Goal: Information Seeking & Learning: Learn about a topic

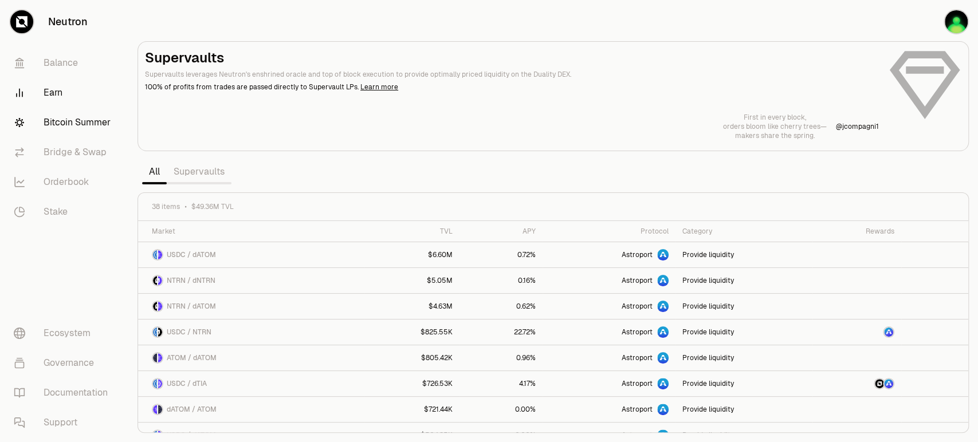
click at [48, 119] on link "Bitcoin Summer" at bounding box center [64, 123] width 119 height 30
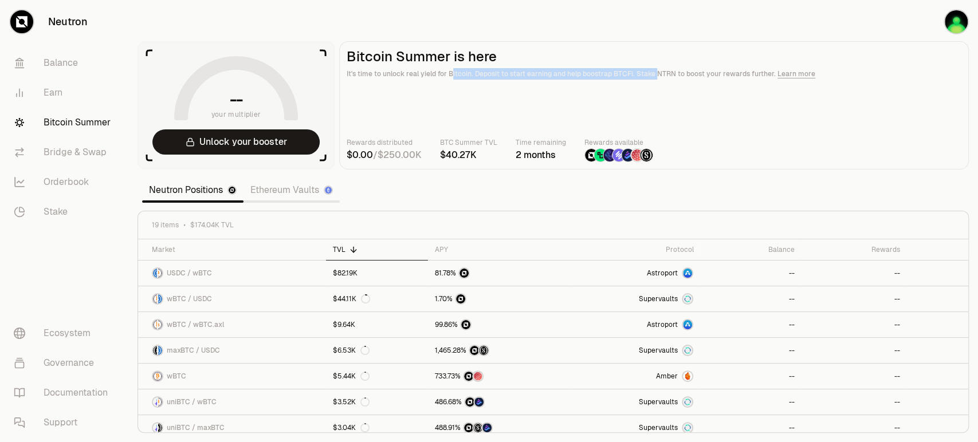
drag, startPoint x: 452, startPoint y: 78, endPoint x: 654, endPoint y: 88, distance: 201.9
click at [654, 88] on main "Bitcoin Summer is here It's time to unlock real yield for Bitcoin. Deposit to s…" at bounding box center [654, 105] width 630 height 128
click at [286, 191] on link "Ethereum Vaults" at bounding box center [291, 190] width 96 height 23
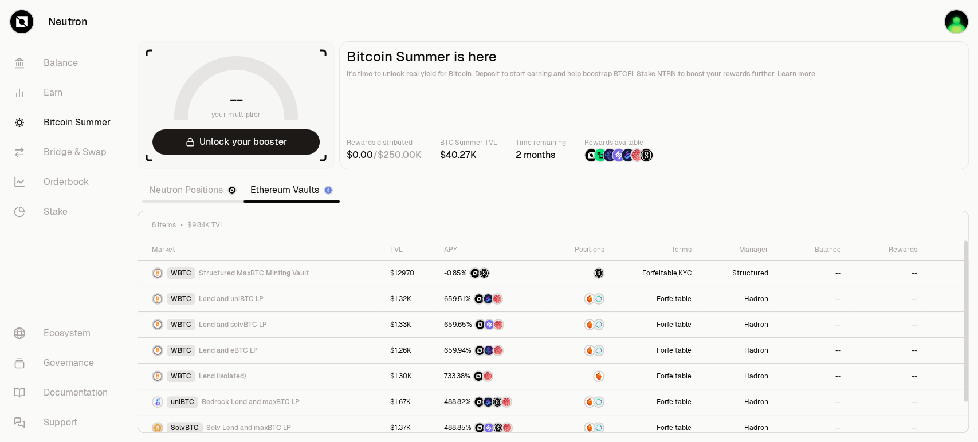
scroll to position [33, 0]
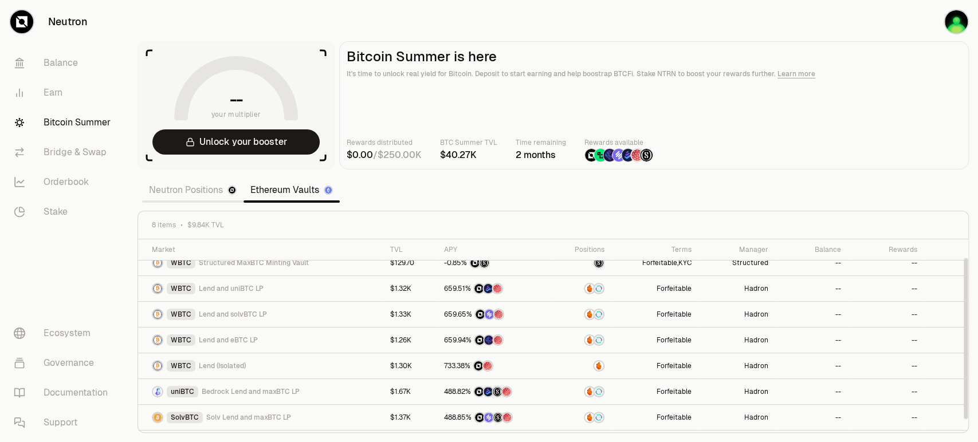
drag, startPoint x: 965, startPoint y: 291, endPoint x: 975, endPoint y: 292, distance: 9.8
click at [968, 292] on div at bounding box center [966, 338] width 4 height 161
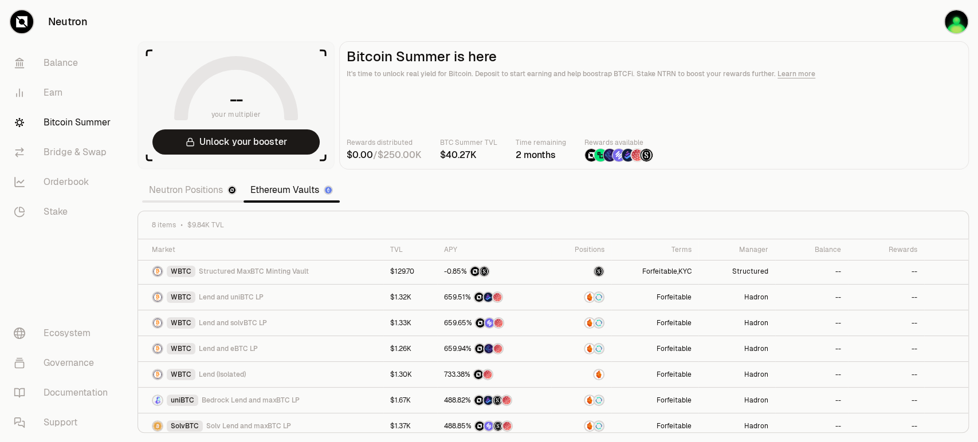
click at [206, 185] on link "Neutron Positions" at bounding box center [192, 190] width 101 height 23
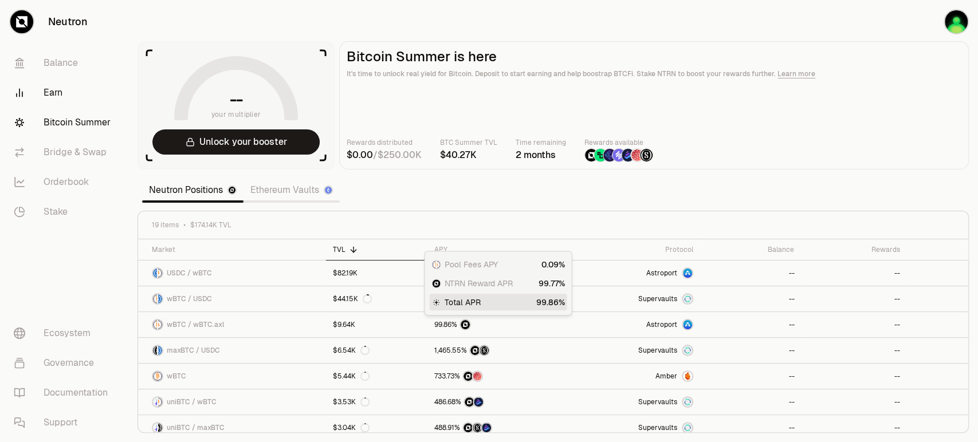
click at [54, 99] on link "Earn" at bounding box center [64, 93] width 119 height 30
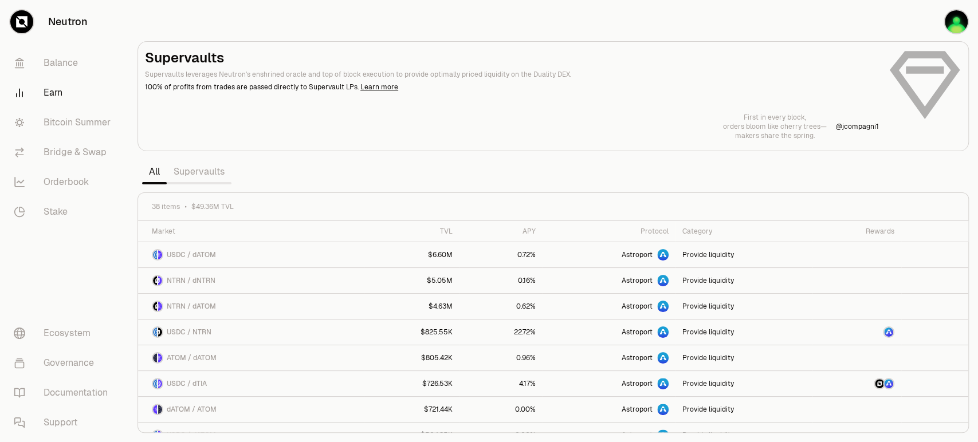
click at [197, 172] on link "Supervaults" at bounding box center [199, 171] width 65 height 23
